Goal: Transaction & Acquisition: Purchase product/service

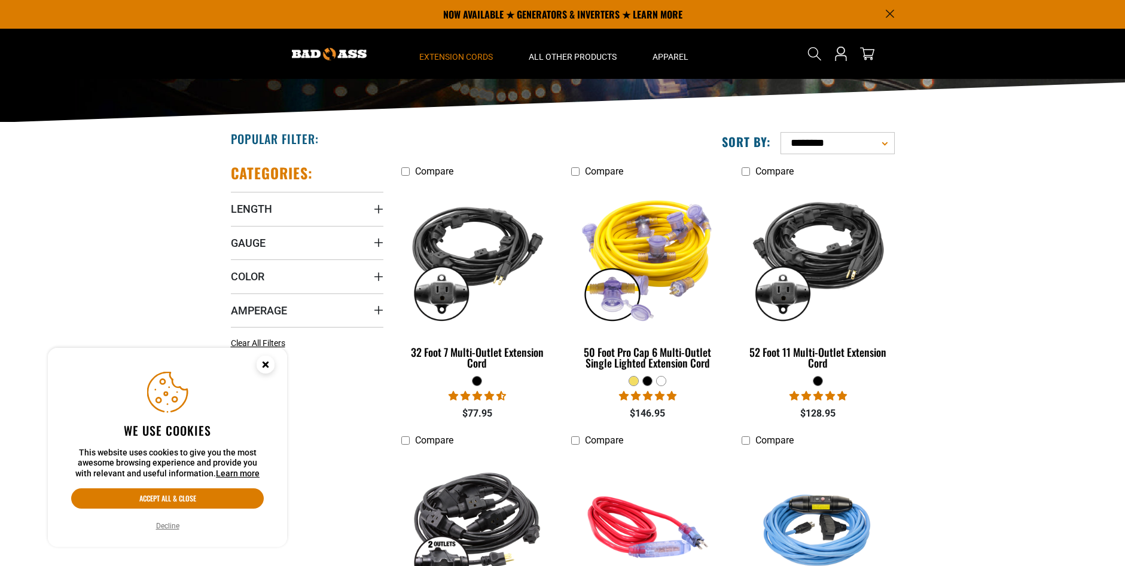
scroll to position [179, 0]
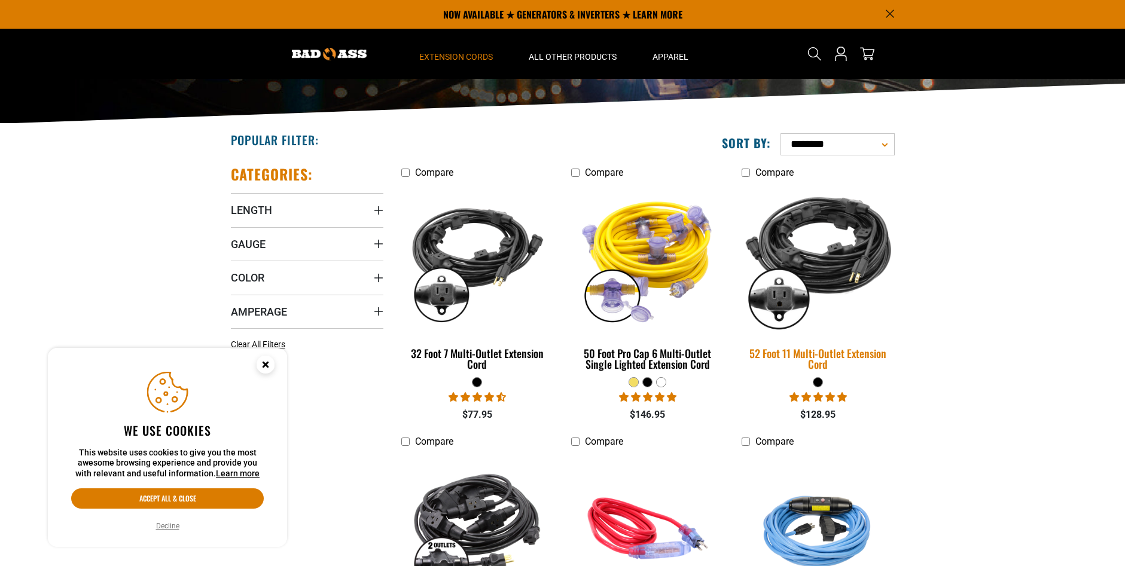
click at [811, 268] on img at bounding box center [817, 258] width 167 height 153
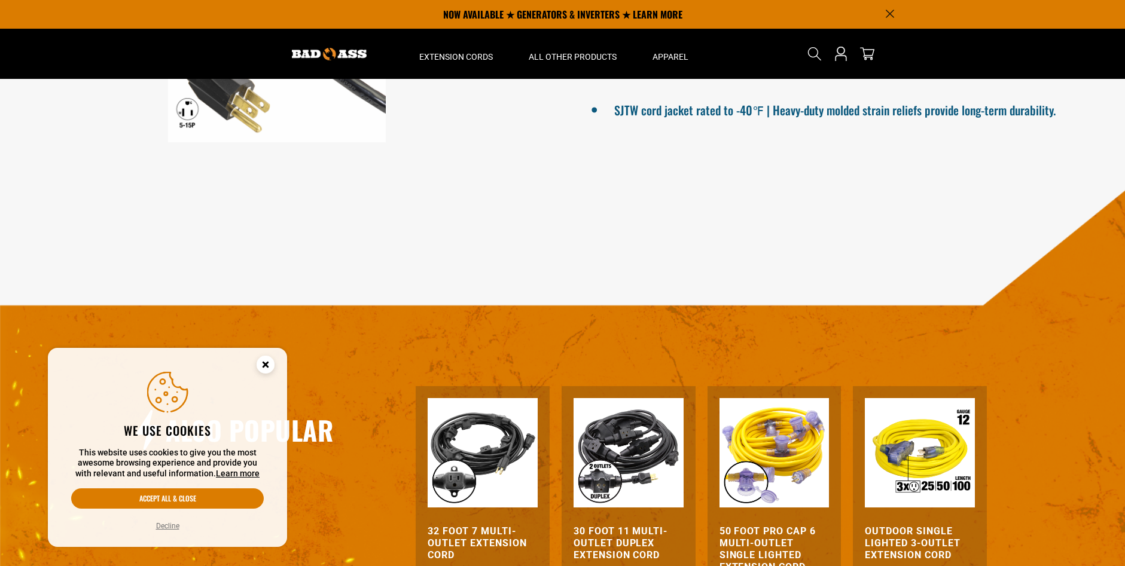
scroll to position [937, 0]
